Goal: Task Accomplishment & Management: Complete application form

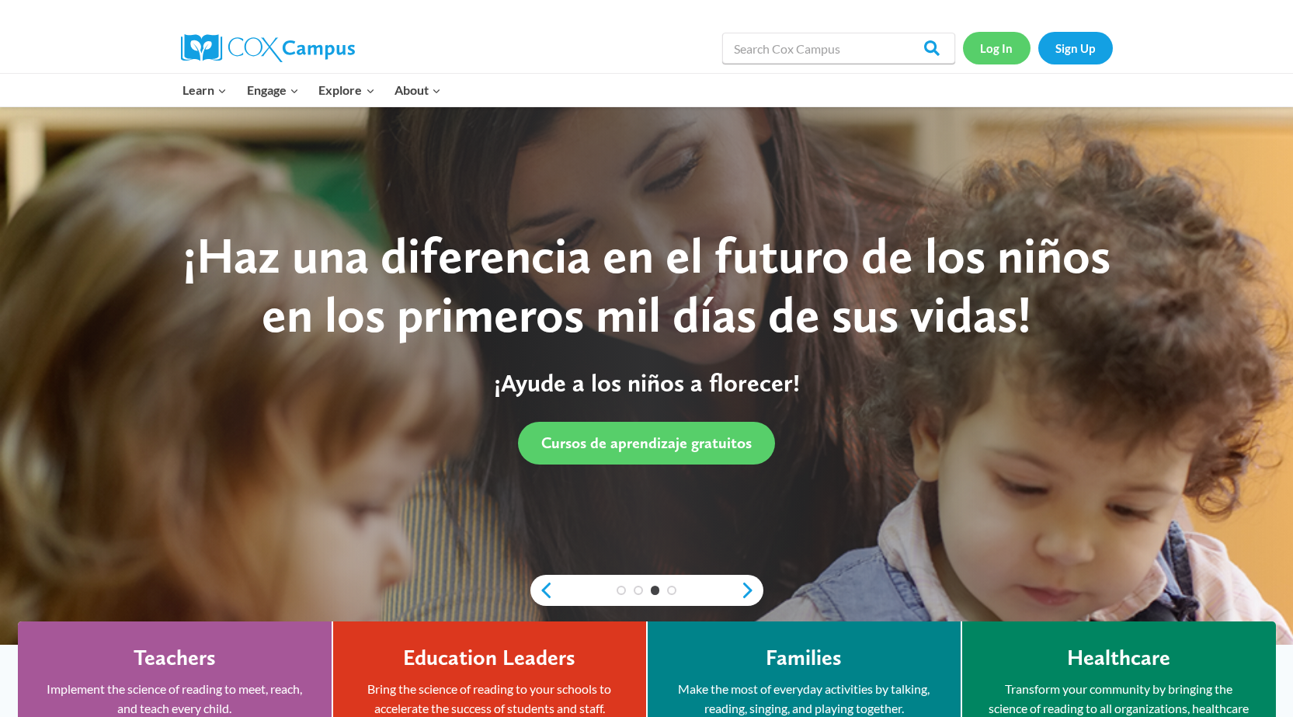
click at [987, 42] on link "Log In" at bounding box center [997, 48] width 68 height 32
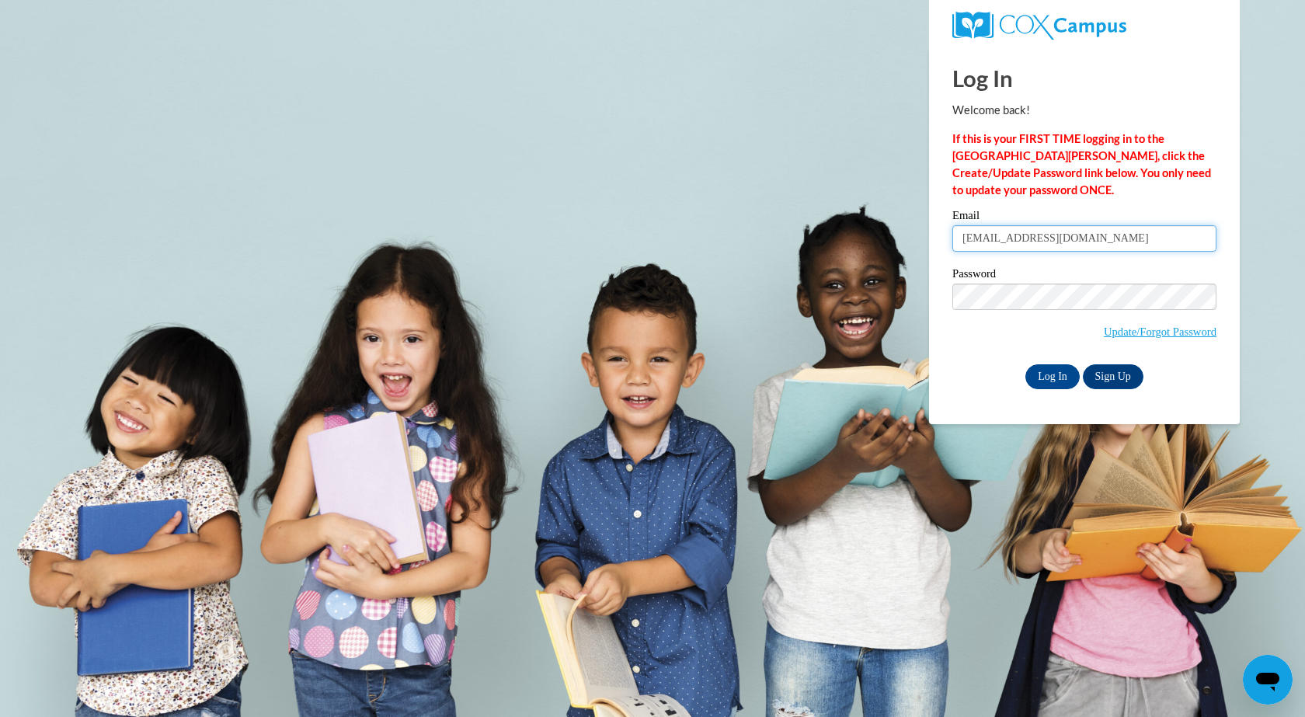
drag, startPoint x: 1141, startPoint y: 245, endPoint x: 852, endPoint y: 284, distance: 291.5
click at [857, 283] on body "Log In Welcome back! If this is your FIRST TIME logging in to the NEW Cox Campu…" at bounding box center [652, 358] width 1305 height 717
type input "t"
type input "g"
type input "gtami1@aol.com"
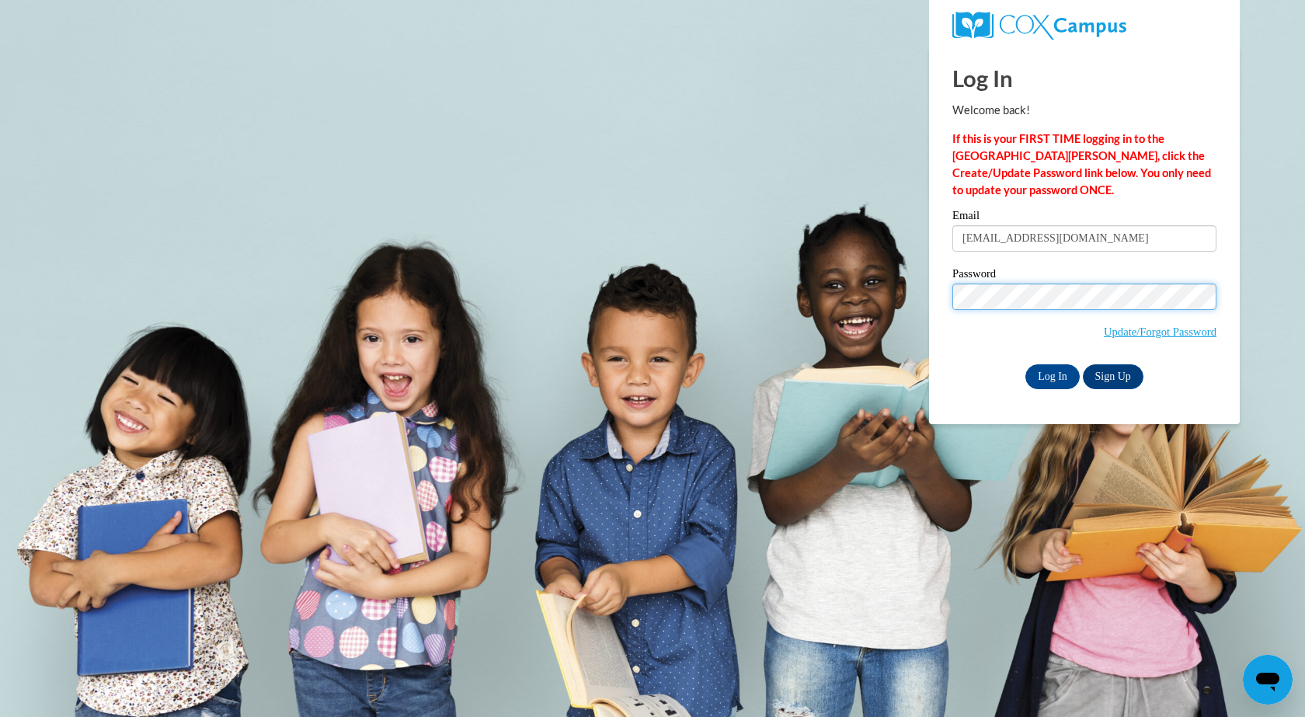
click at [351, 263] on body "Log In Welcome back! If this is your FIRST TIME logging in to the NEW Cox Campu…" at bounding box center [652, 358] width 1305 height 717
click at [1175, 330] on link "Update/Forgot Password" at bounding box center [1159, 331] width 113 height 12
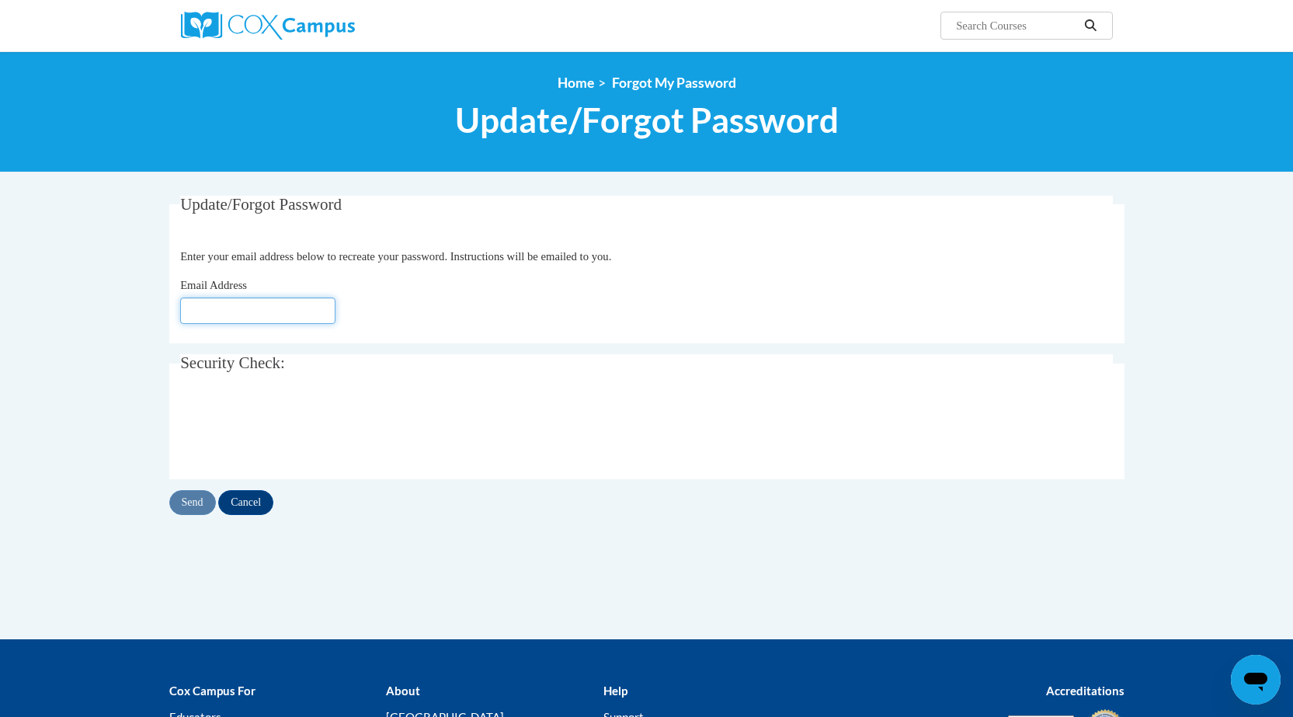
click at [217, 305] on input "Email Address" at bounding box center [257, 310] width 155 height 26
type input "[EMAIL_ADDRESS][DOMAIN_NAME]"
click at [198, 488] on div "Update/Forgot Password Please enter your email address Enter your email address…" at bounding box center [646, 356] width 955 height 320
click at [196, 494] on input "Send" at bounding box center [192, 502] width 47 height 25
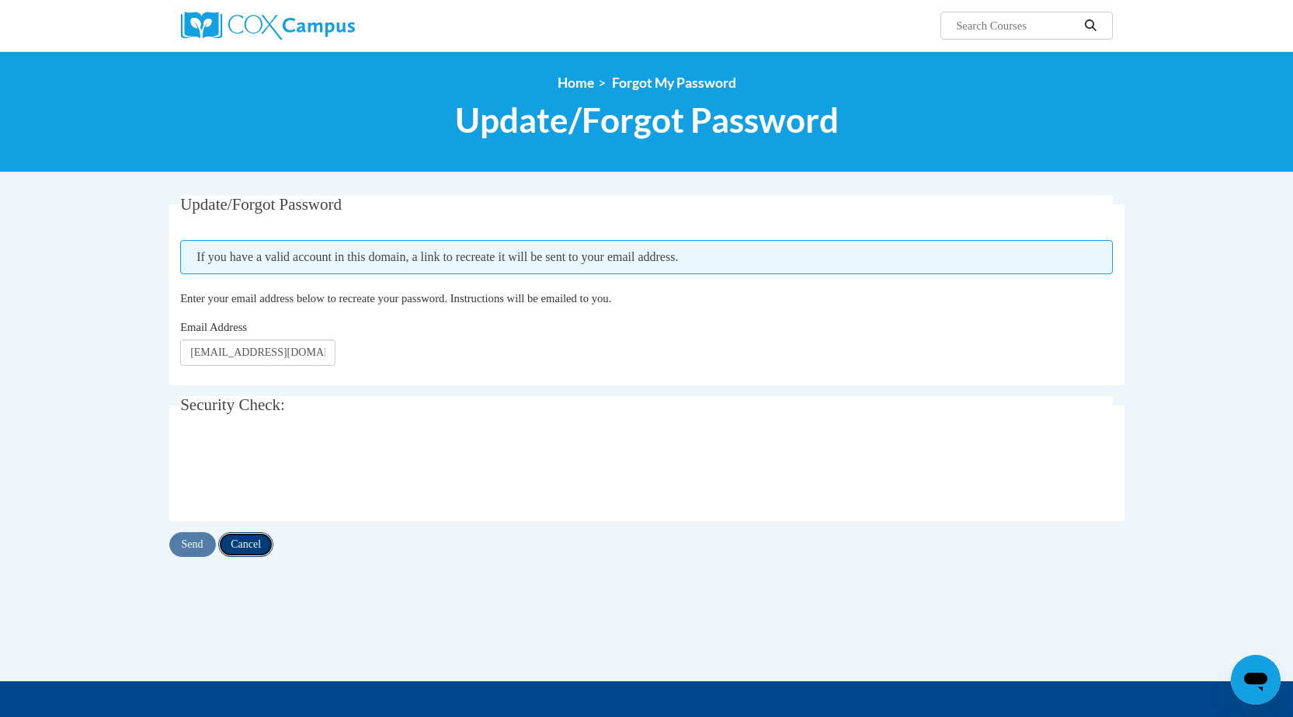
click at [246, 540] on input "Cancel" at bounding box center [245, 544] width 55 height 25
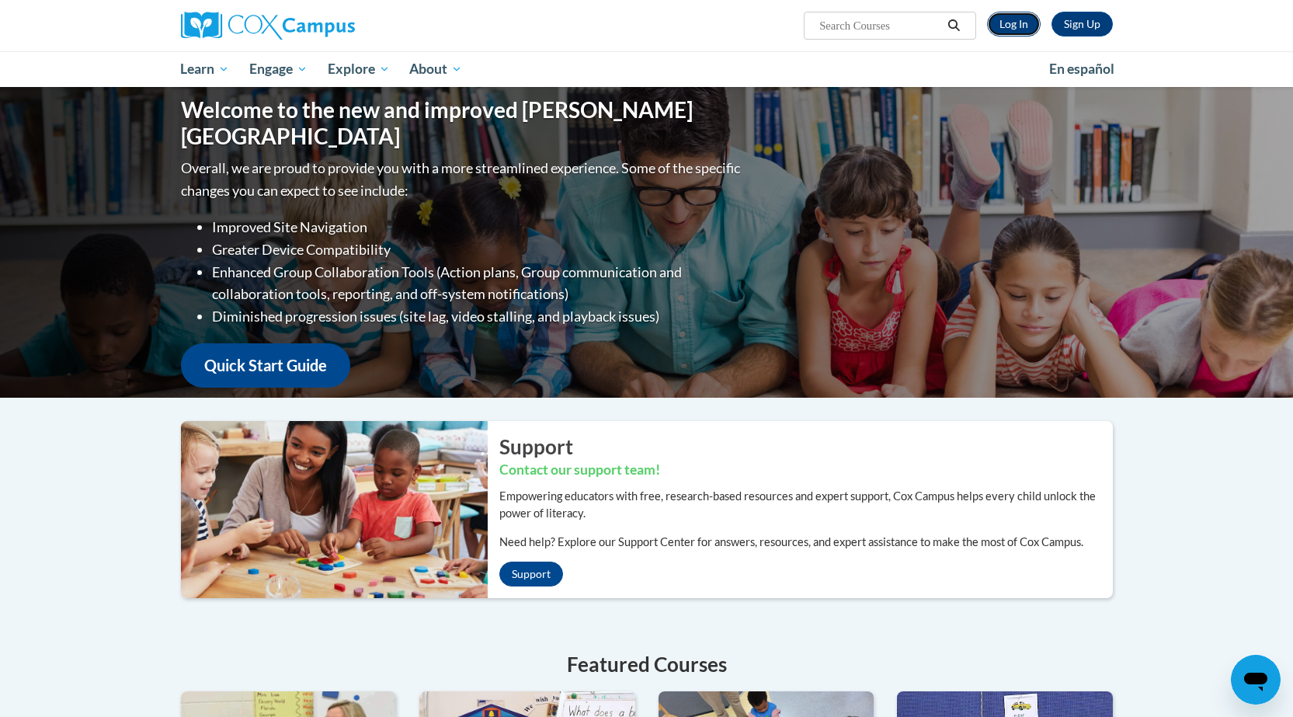
click at [1011, 25] on link "Log In" at bounding box center [1014, 24] width 54 height 25
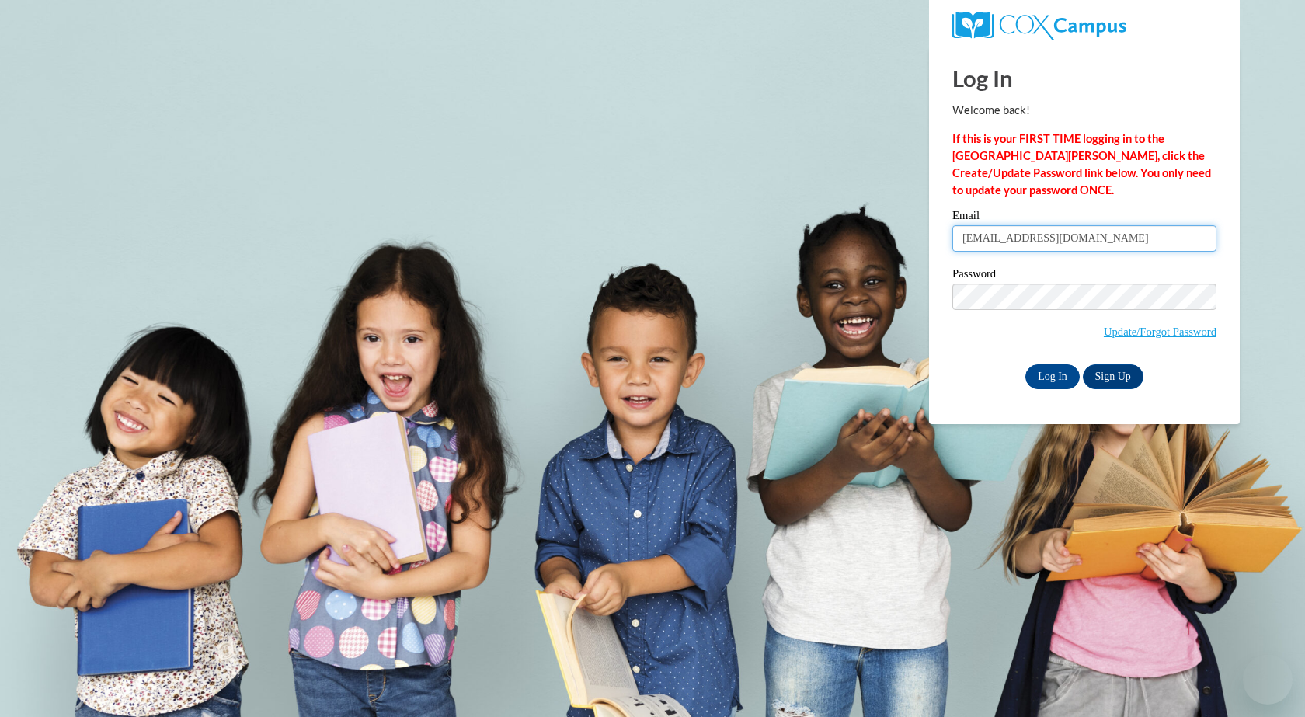
click at [993, 238] on input "[EMAIL_ADDRESS][DOMAIN_NAME]" at bounding box center [1084, 238] width 264 height 26
click at [993, 238] on input "kiarascott82@yahoo.com" at bounding box center [1084, 238] width 264 height 26
type input "[EMAIL_ADDRESS][DOMAIN_NAME]"
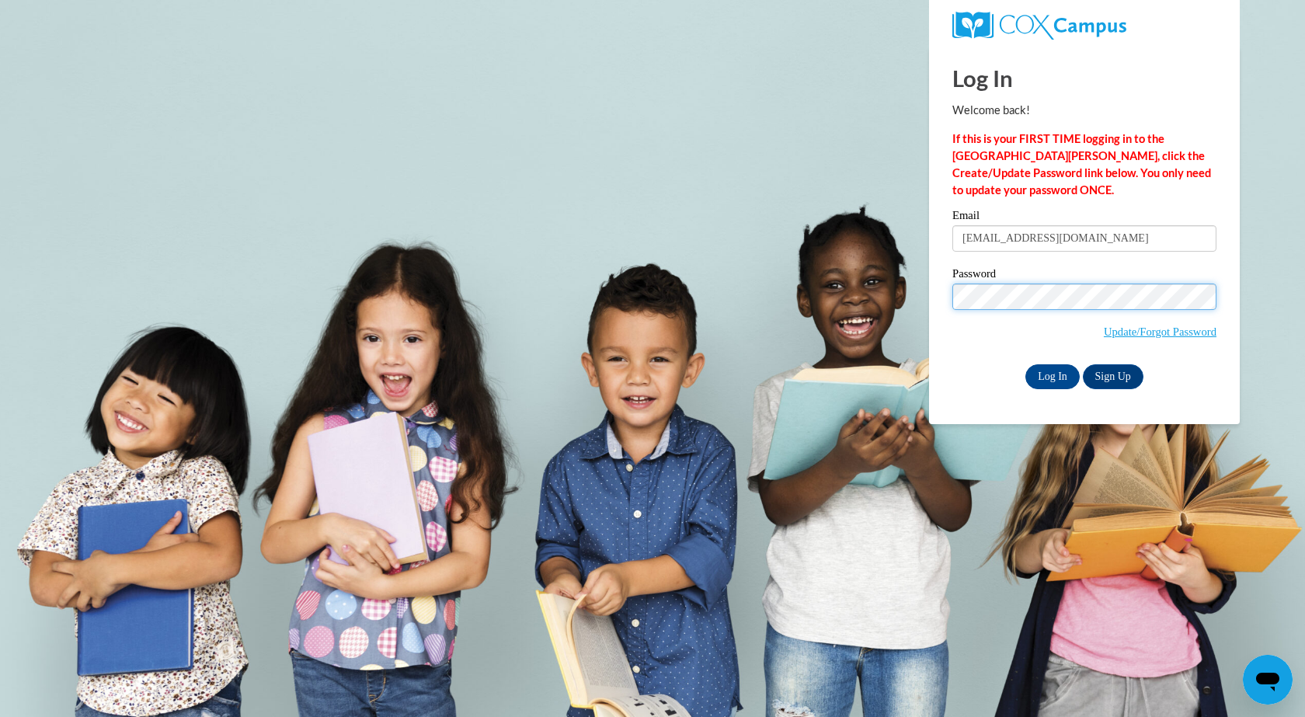
click at [209, 251] on body "Log In Welcome back! If this is your FIRST TIME logging in to the NEW Cox Campu…" at bounding box center [652, 358] width 1305 height 717
click at [993, 371] on div "Log In Sign Up" at bounding box center [1084, 376] width 264 height 25
click at [1055, 374] on input "Log In" at bounding box center [1052, 376] width 54 height 25
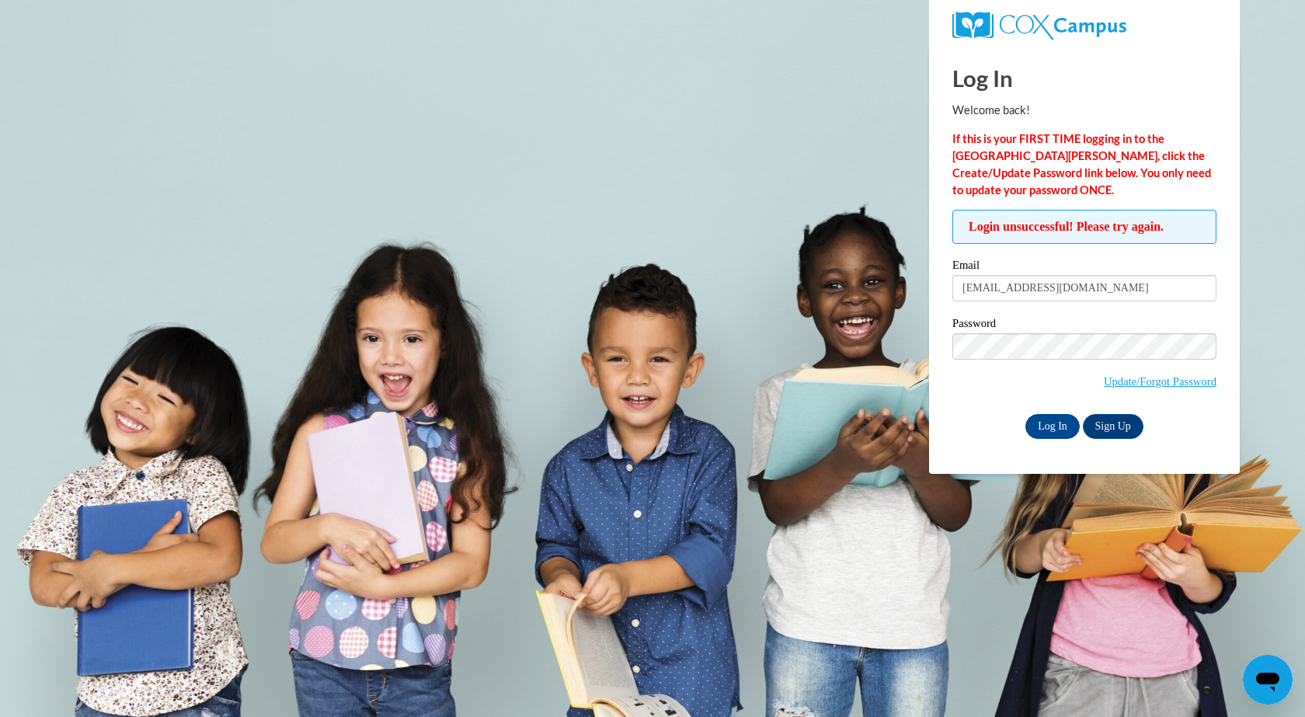
click at [989, 329] on label "Password" at bounding box center [1084, 326] width 264 height 16
click at [1025, 414] on input "Log In" at bounding box center [1052, 426] width 54 height 25
click at [1124, 384] on link "Update/Forgot Password" at bounding box center [1159, 381] width 113 height 12
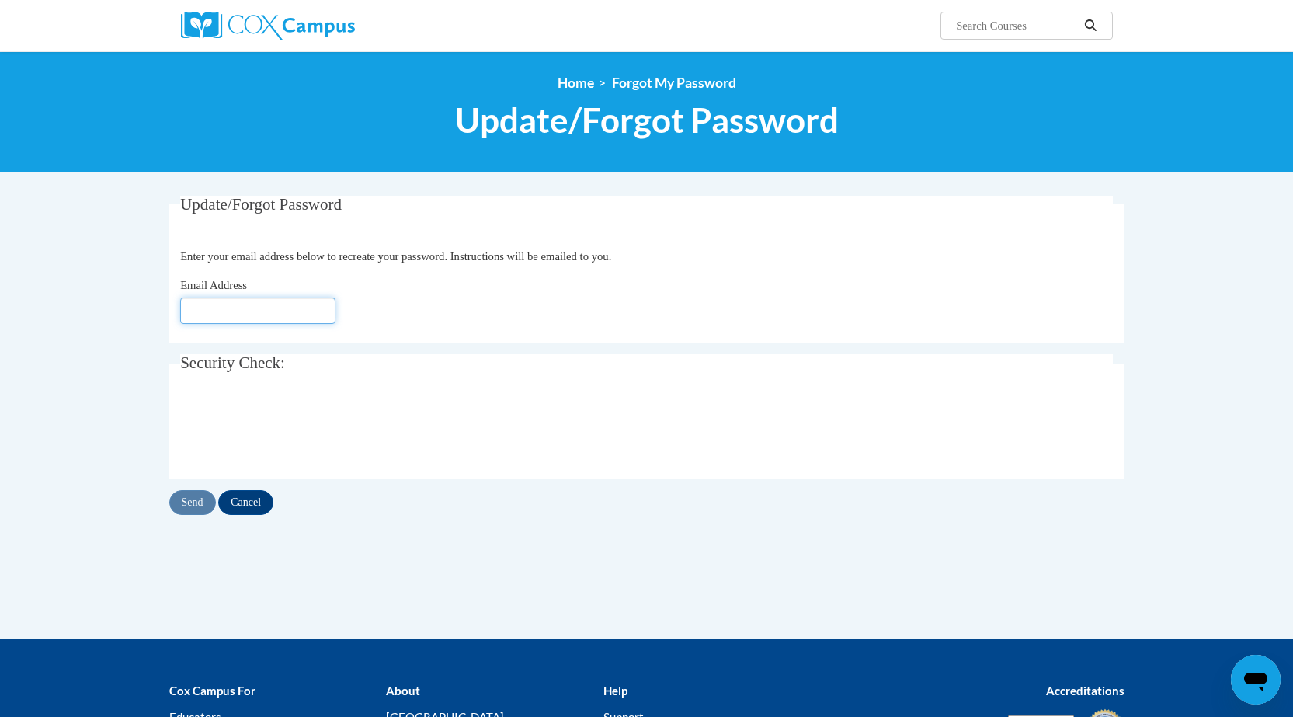
click at [238, 300] on input "Email Address" at bounding box center [257, 310] width 155 height 26
type input "gtami1@aol.com"
click at [187, 500] on input "Send" at bounding box center [192, 502] width 47 height 25
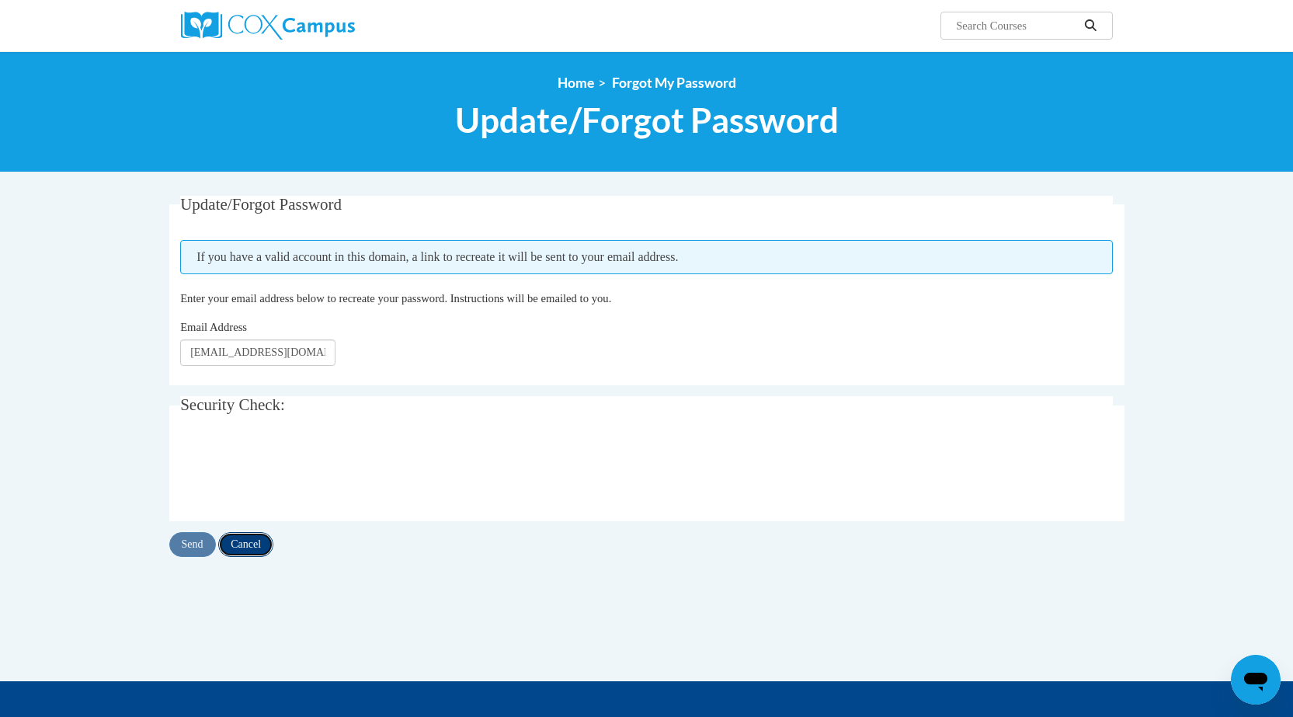
drag, startPoint x: 262, startPoint y: 548, endPoint x: 262, endPoint y: 536, distance: 12.4
click at [262, 544] on input "Cancel" at bounding box center [245, 544] width 55 height 25
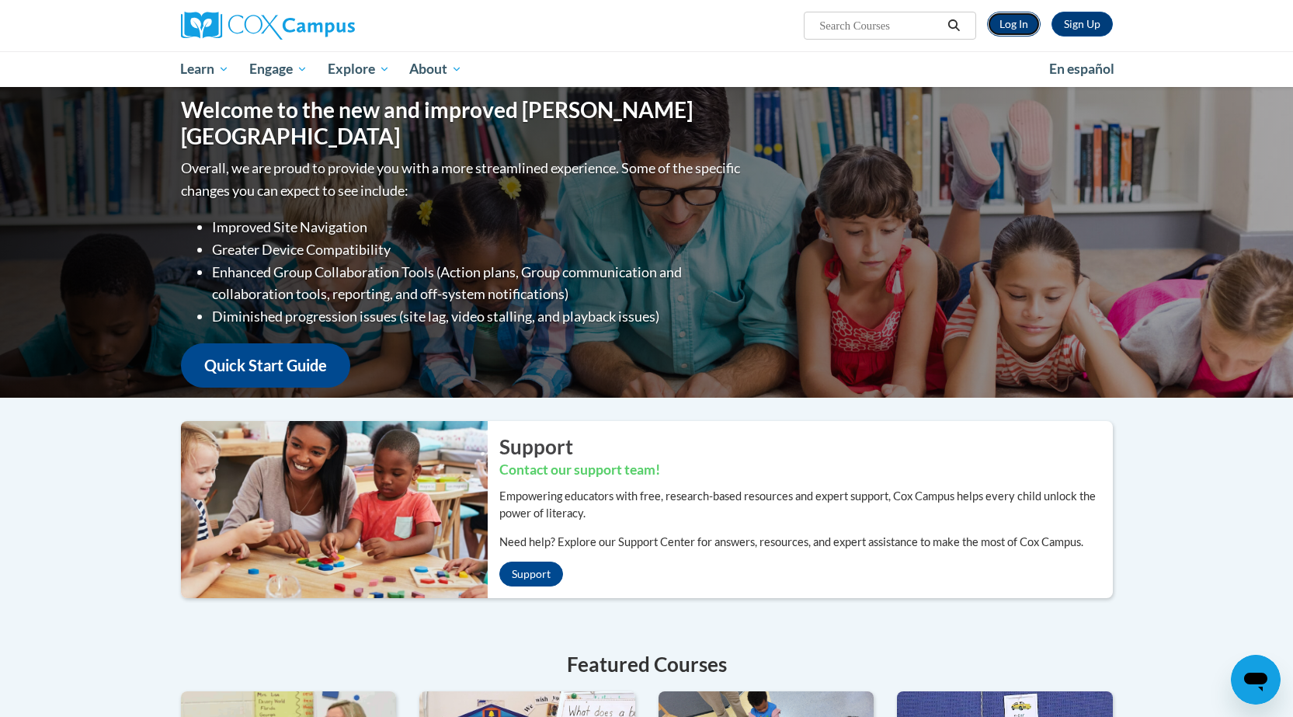
click at [1016, 19] on link "Log In" at bounding box center [1014, 24] width 54 height 25
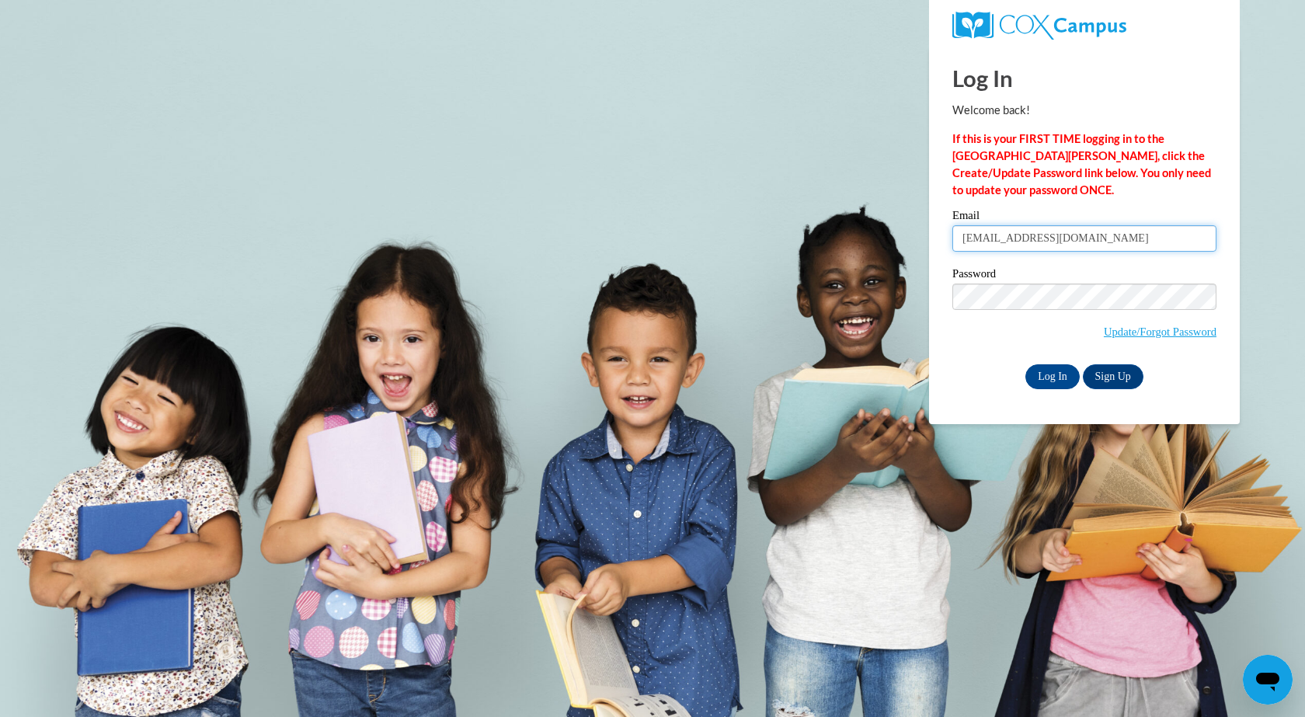
drag, startPoint x: 1095, startPoint y: 238, endPoint x: 708, endPoint y: 228, distance: 386.9
click at [735, 235] on body "Log In Welcome back! If this is your FIRST TIME logging in to the NEW Cox Campu…" at bounding box center [652, 358] width 1305 height 717
type input "t"
type input "[EMAIL_ADDRESS][DOMAIN_NAME]"
click at [586, 299] on body "Log In Welcome back! If this is your FIRST TIME logging in to the NEW Cox Campu…" at bounding box center [652, 358] width 1305 height 717
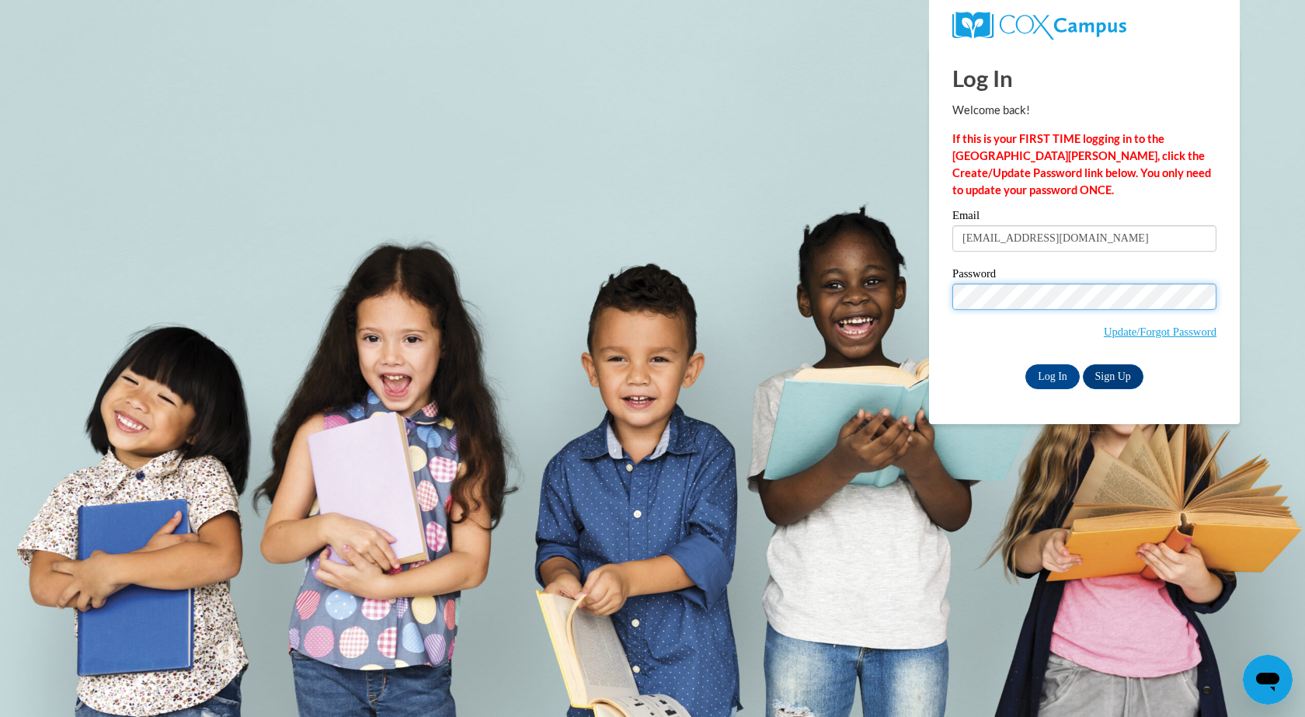
click at [1025, 364] on input "Log In" at bounding box center [1052, 376] width 54 height 25
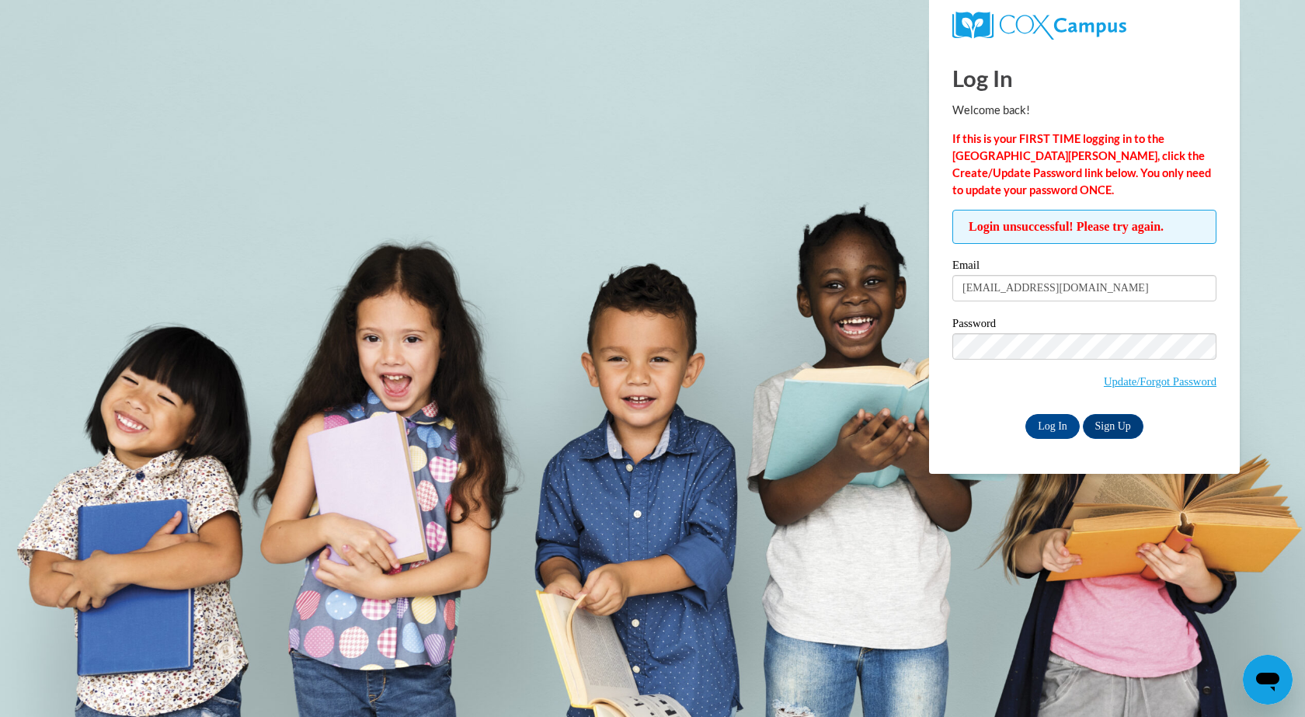
click at [962, 393] on span "Update/Forgot Password" at bounding box center [1084, 365] width 264 height 64
click at [1025, 414] on input "Log In" at bounding box center [1052, 426] width 54 height 25
click at [1100, 427] on link "Sign Up" at bounding box center [1113, 426] width 61 height 25
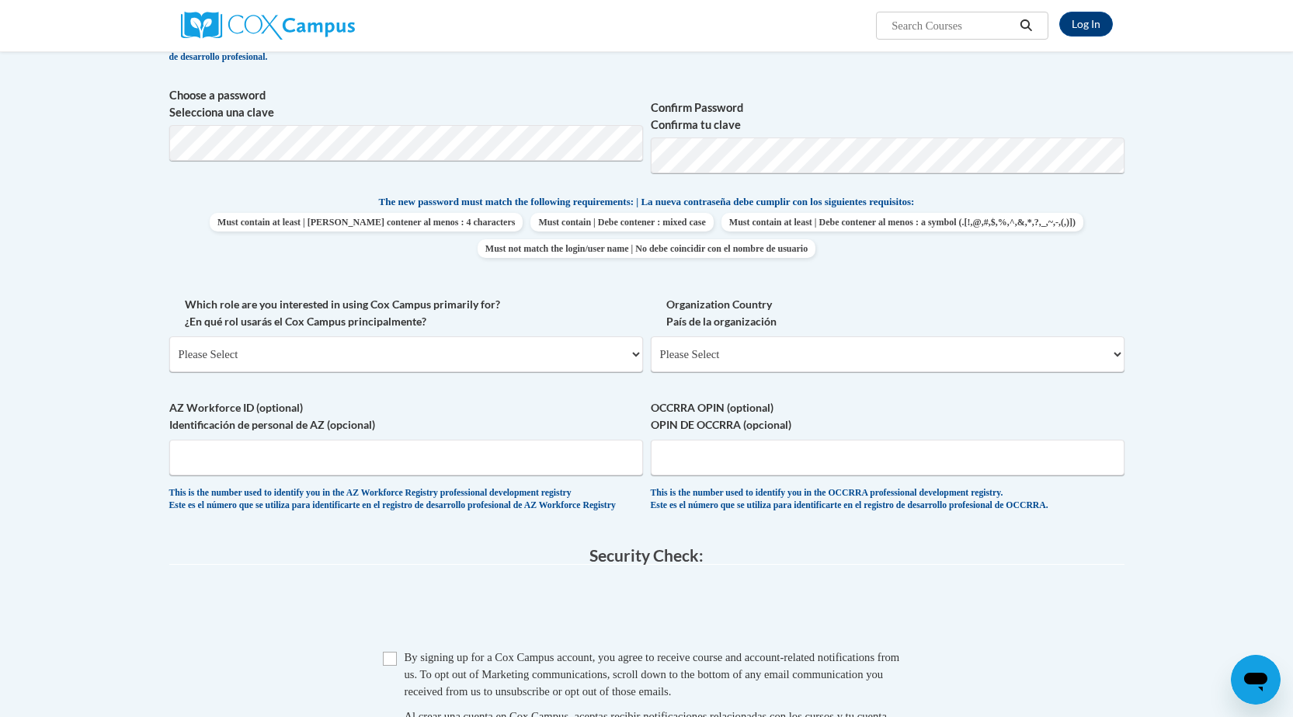
scroll to position [621, 0]
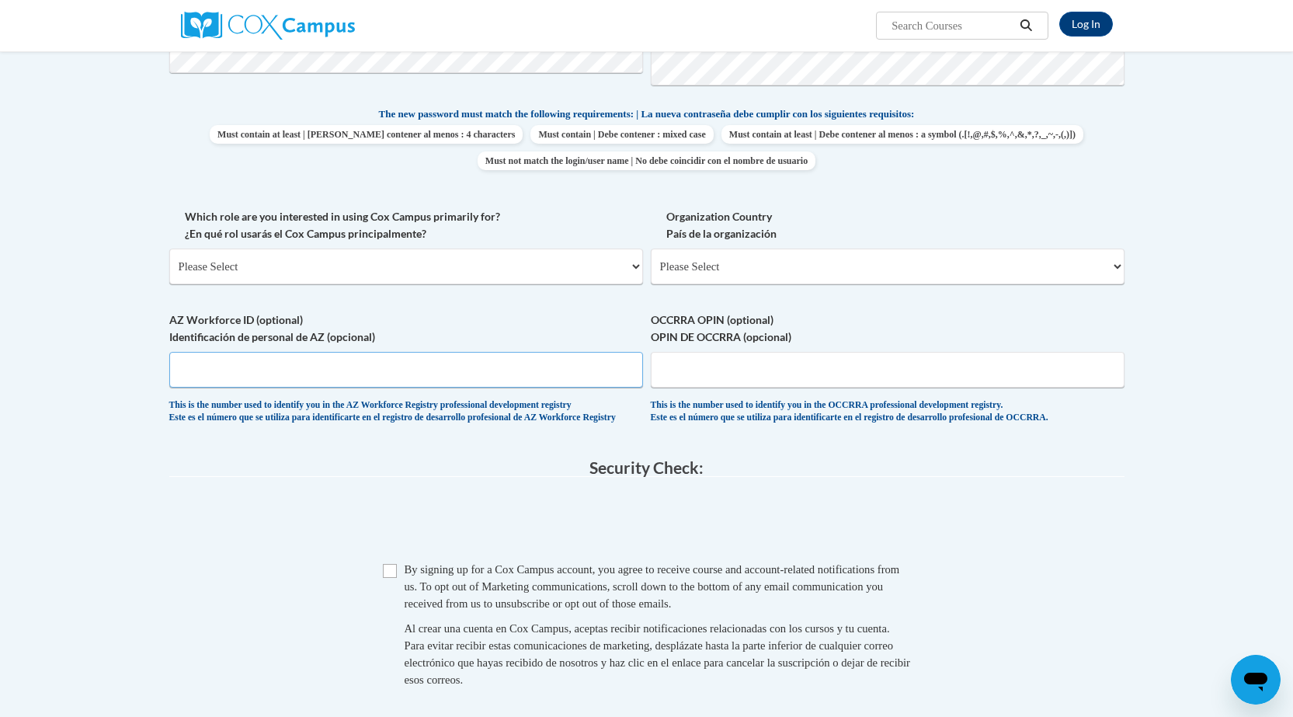
click at [328, 384] on input "AZ Workforce ID (optional) Identificación de personal de AZ (opcional)" at bounding box center [406, 370] width 474 height 36
click at [377, 447] on fieldset "Account Details: xcvbxvcb Biography New Photo (GIF / JPEG) What is your first n…" at bounding box center [646, 68] width 955 height 757
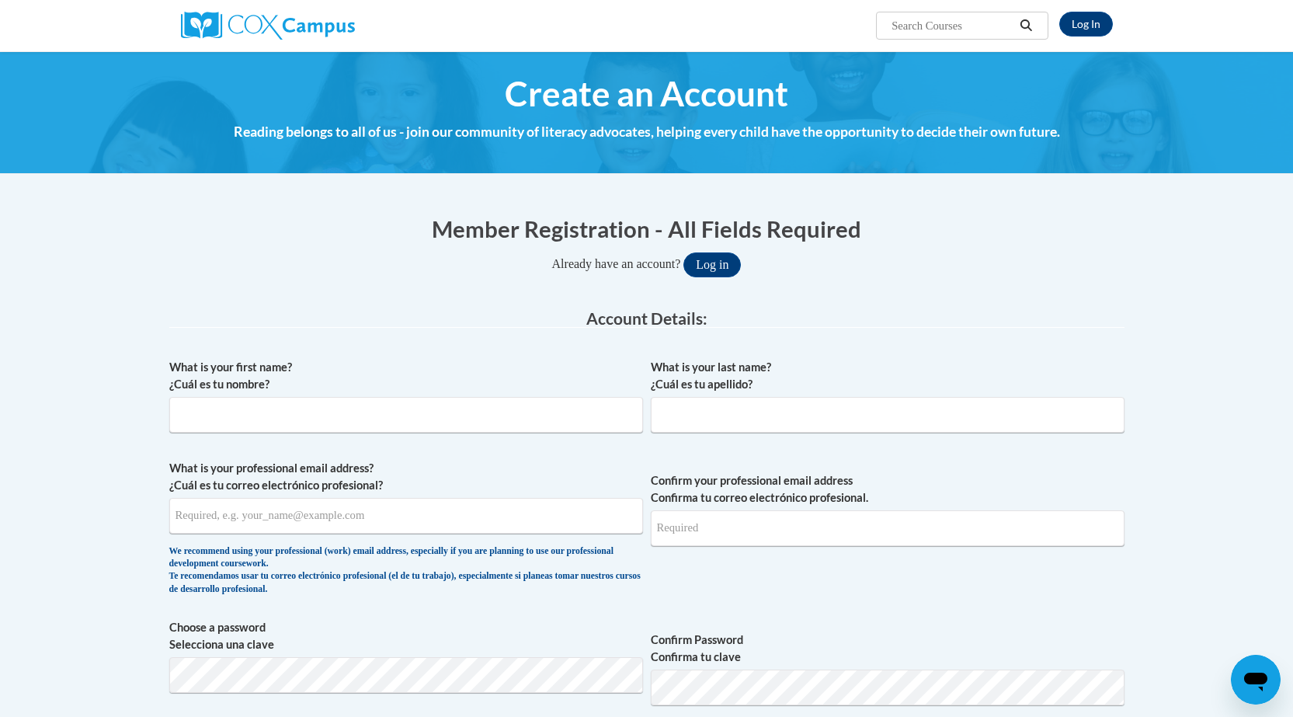
scroll to position [0, 0]
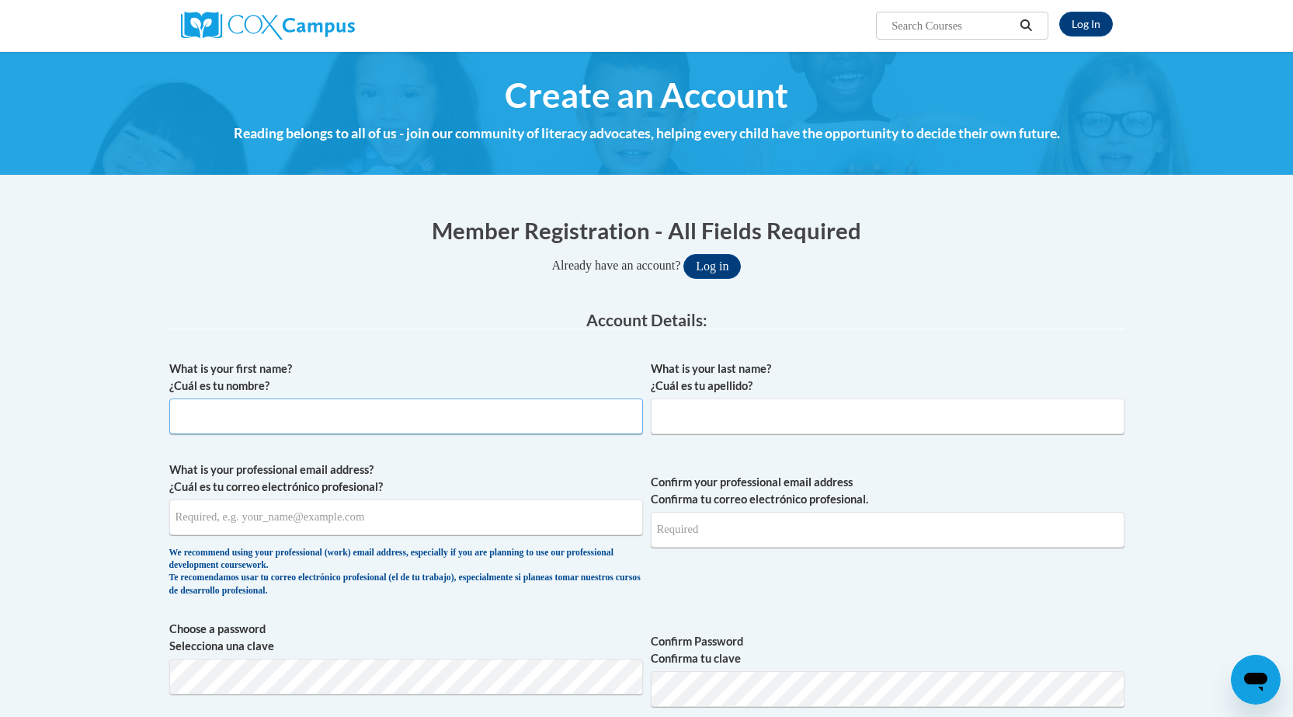
click at [286, 420] on input "What is your first name? ¿Cuál es tu nombre?" at bounding box center [406, 416] width 474 height 36
type input "[PERSON_NAME]"
click at [356, 525] on input "What is your professional email address? ¿Cuál es tu correo electrónico profesi…" at bounding box center [406, 517] width 474 height 36
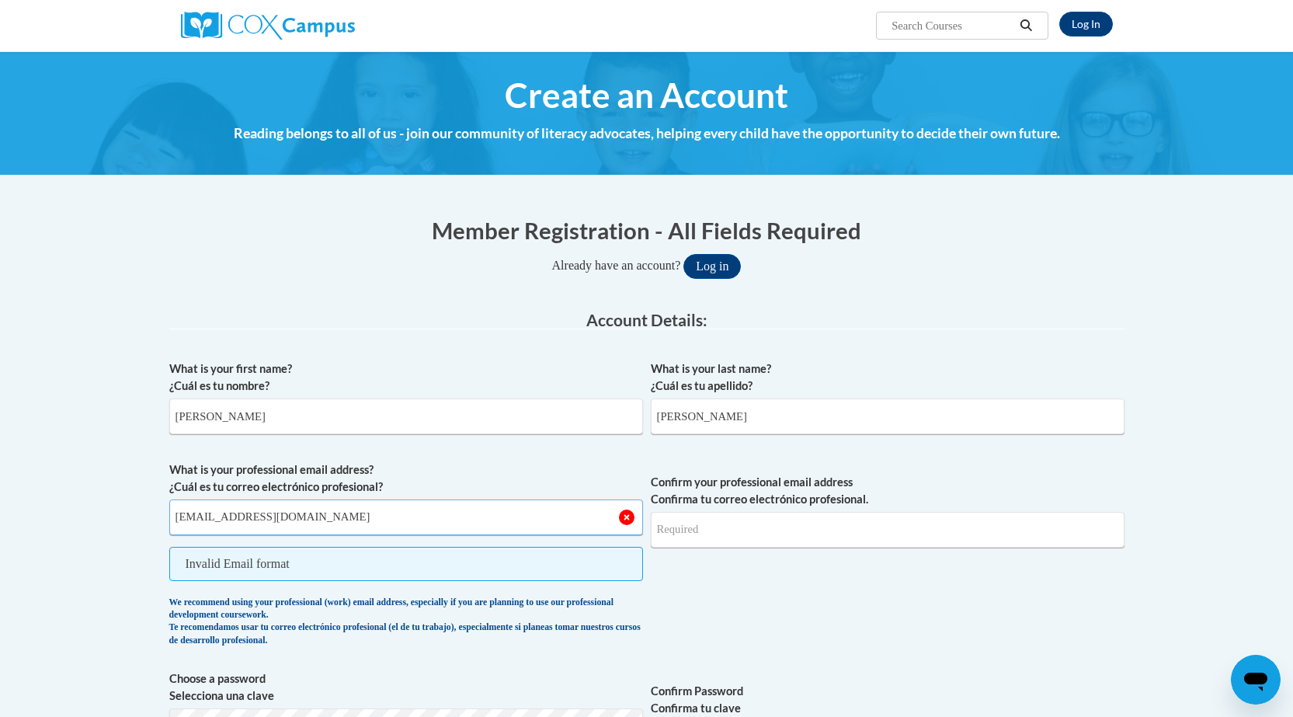
type input "[EMAIL_ADDRESS][DOMAIN_NAME]"
